Goal: Information Seeking & Learning: Learn about a topic

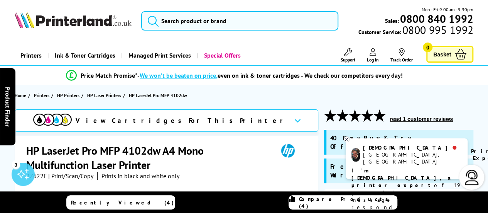
click at [347, 139] on icon at bounding box center [346, 139] width 5 height 6
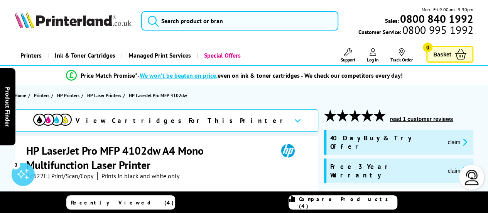
click at [461, 166] on icon "promo-description" at bounding box center [464, 170] width 7 height 8
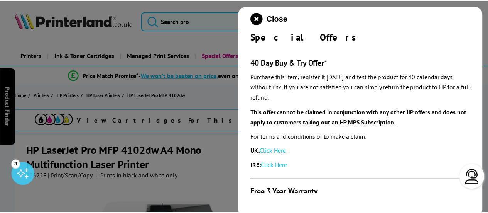
scroll to position [91, 0]
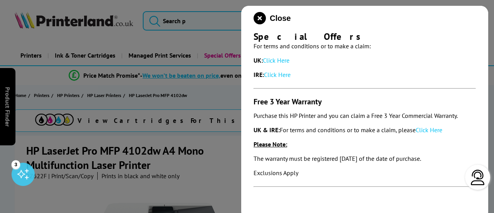
click at [428, 129] on link "Click Here" at bounding box center [429, 130] width 27 height 8
click at [256, 16] on icon "close modal" at bounding box center [260, 18] width 12 height 12
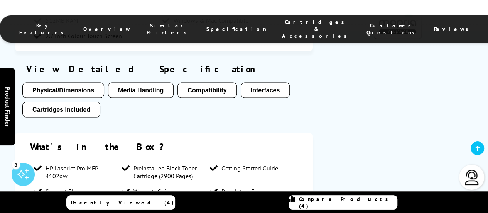
scroll to position [786, 0]
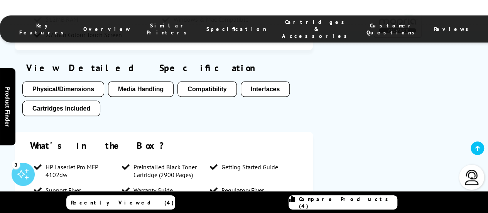
click at [86, 101] on button "Cartridges Included" at bounding box center [61, 108] width 78 height 15
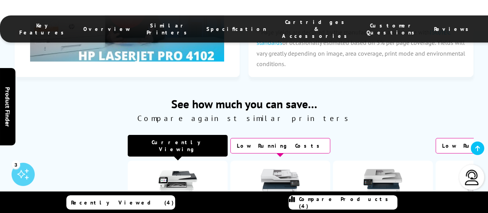
scroll to position [1921, 0]
